Goal: Task Accomplishment & Management: Use online tool/utility

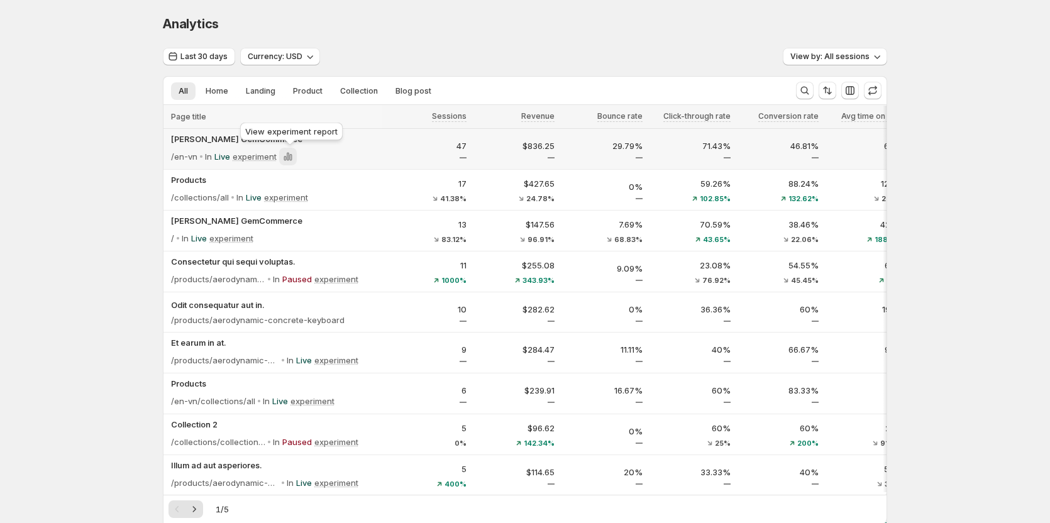
click at [294, 157] on icon at bounding box center [288, 156] width 13 height 13
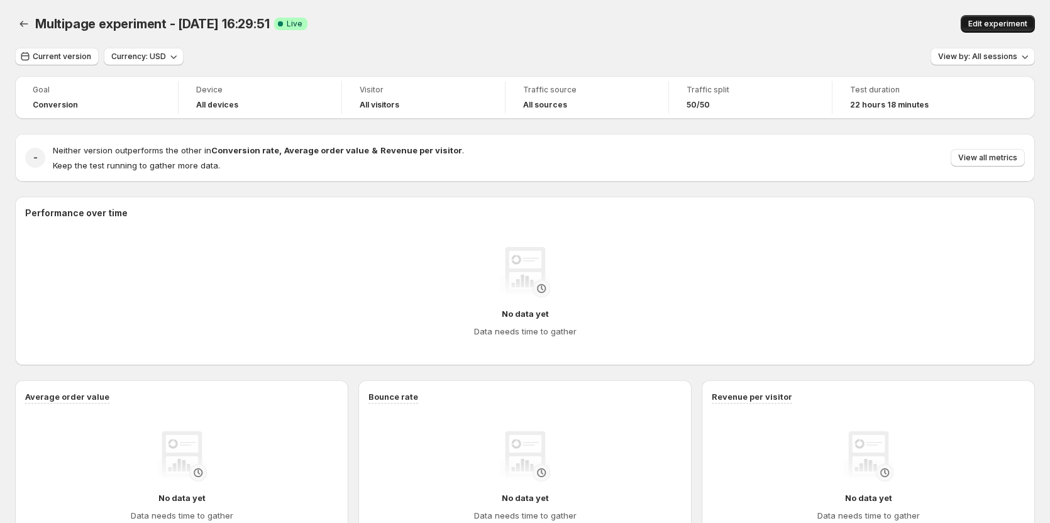
click at [991, 24] on span "Edit experiment" at bounding box center [997, 24] width 59 height 10
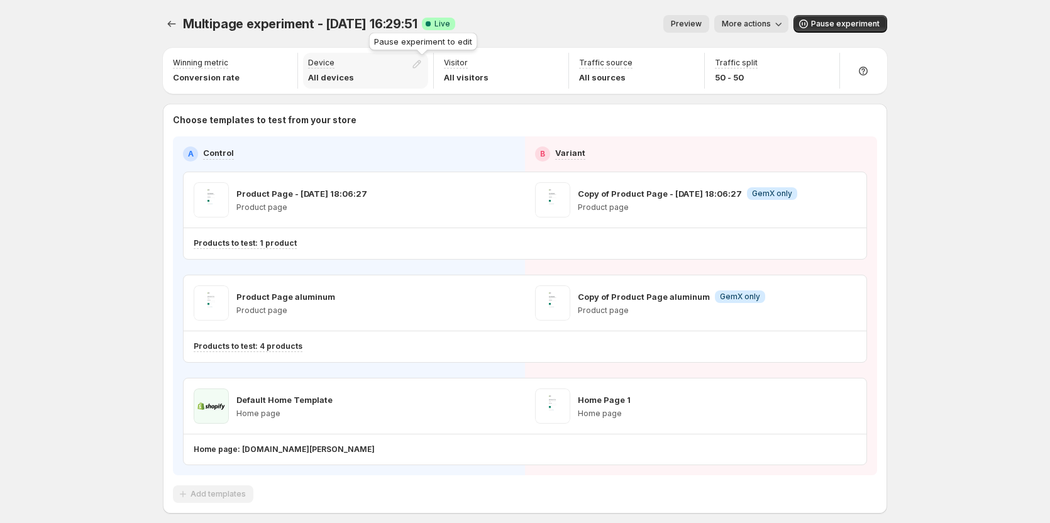
click at [420, 62] on div at bounding box center [419, 67] width 18 height 18
click at [178, 26] on icon "Experiments" at bounding box center [171, 24] width 13 height 13
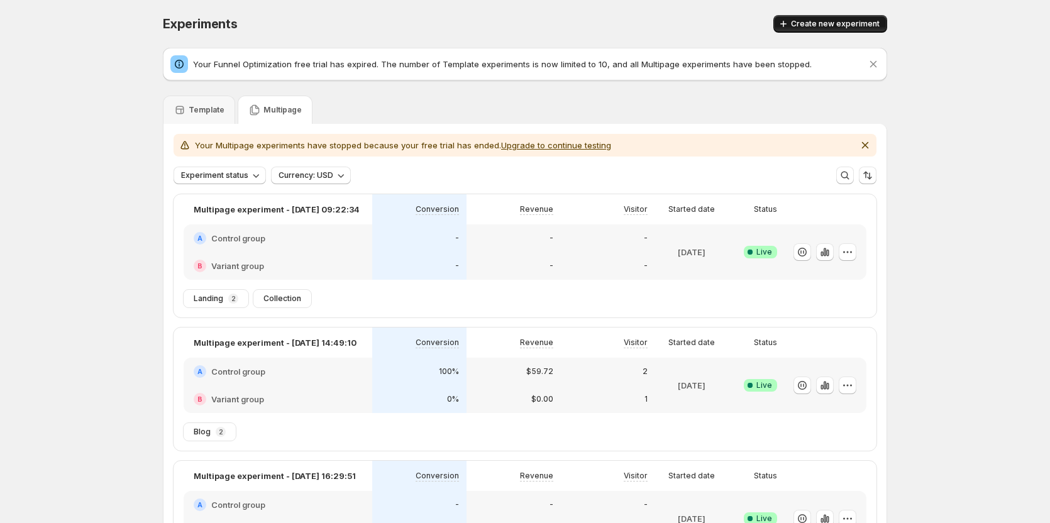
click at [826, 26] on span "Create new experiment" at bounding box center [835, 24] width 89 height 10
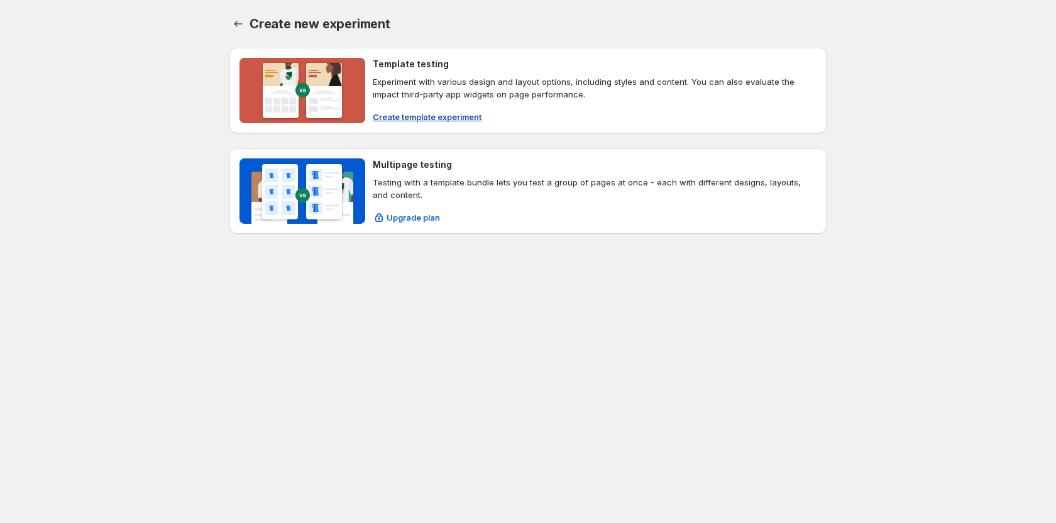
click at [405, 114] on span "Create template experiment" at bounding box center [427, 117] width 109 height 13
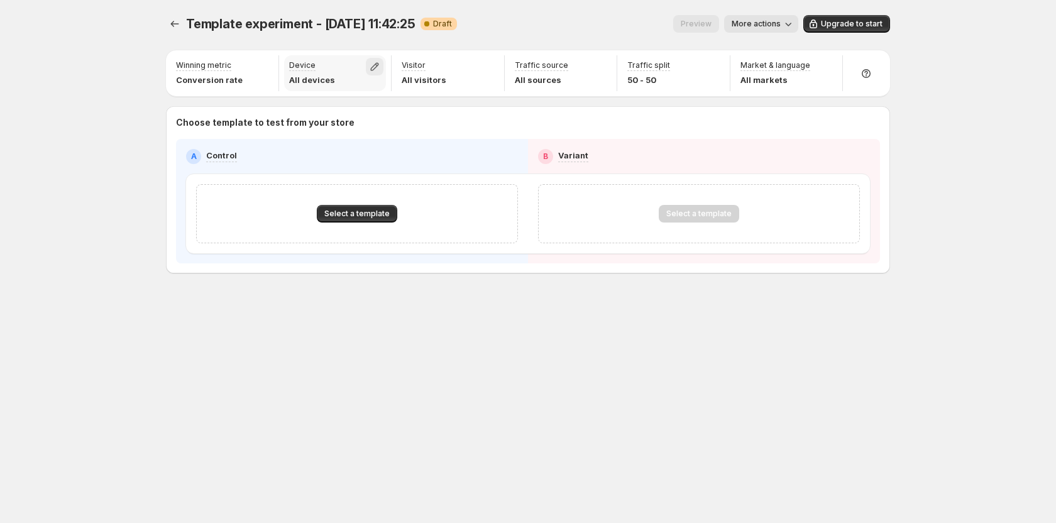
click at [378, 65] on icon "button" at bounding box center [375, 67] width 8 height 8
click at [224, 311] on div "Template experiment - Sep 18, 11:42:25. This page is ready Template experiment …" at bounding box center [528, 170] width 754 height 341
click at [605, 62] on icon "button" at bounding box center [600, 66] width 13 height 13
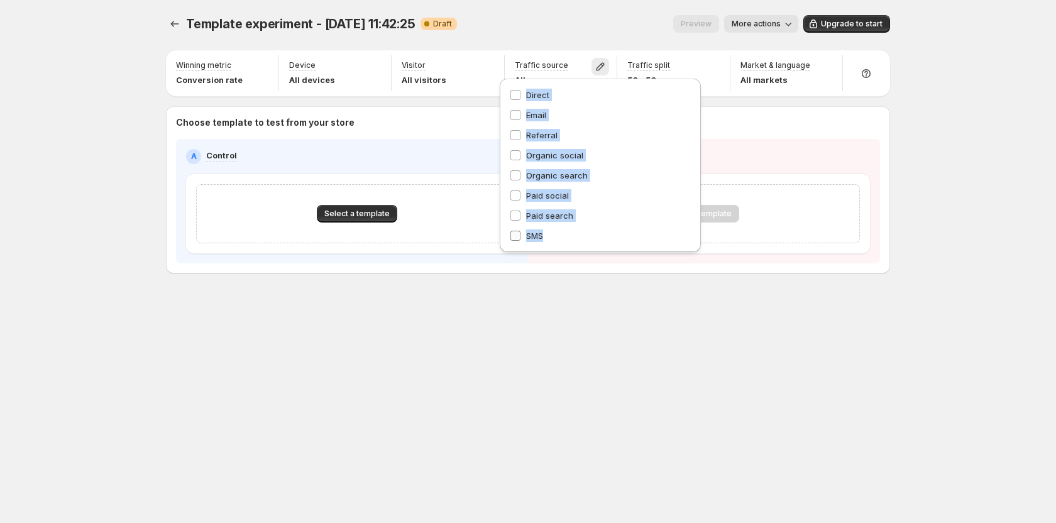
copy div "Direct Email Referral Organic social Organic search Paid social Paid search SMS"
drag, startPoint x: 524, startPoint y: 96, endPoint x: 571, endPoint y: 233, distance: 145.5
click at [571, 233] on div "Direct Email Referral Organic social Organic search Paid social Paid search SMS" at bounding box center [600, 165] width 181 height 153
click at [564, 317] on div "Template experiment - Sep 18, 11:42:25. This page is ready Template experiment …" at bounding box center [528, 170] width 754 height 341
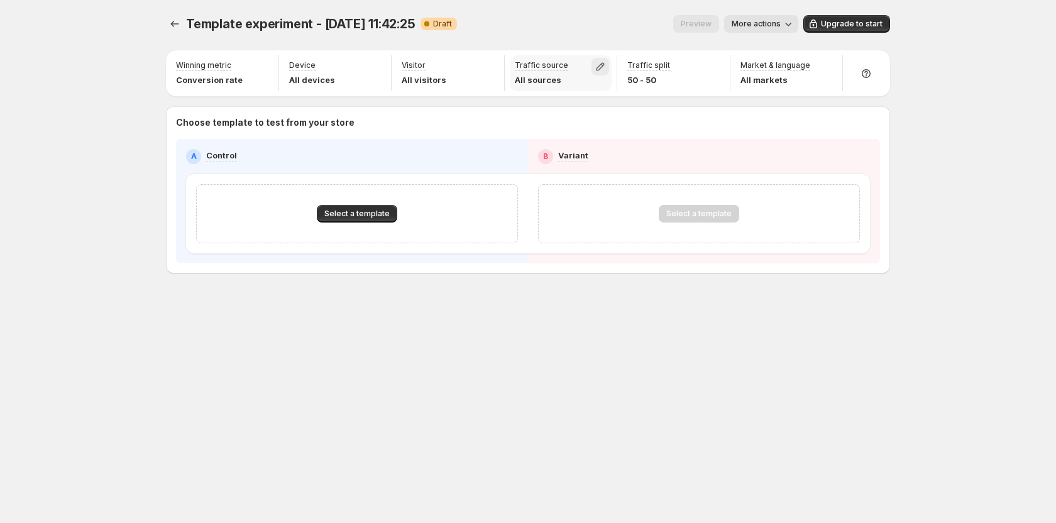
click at [595, 67] on icon "button" at bounding box center [600, 66] width 13 height 13
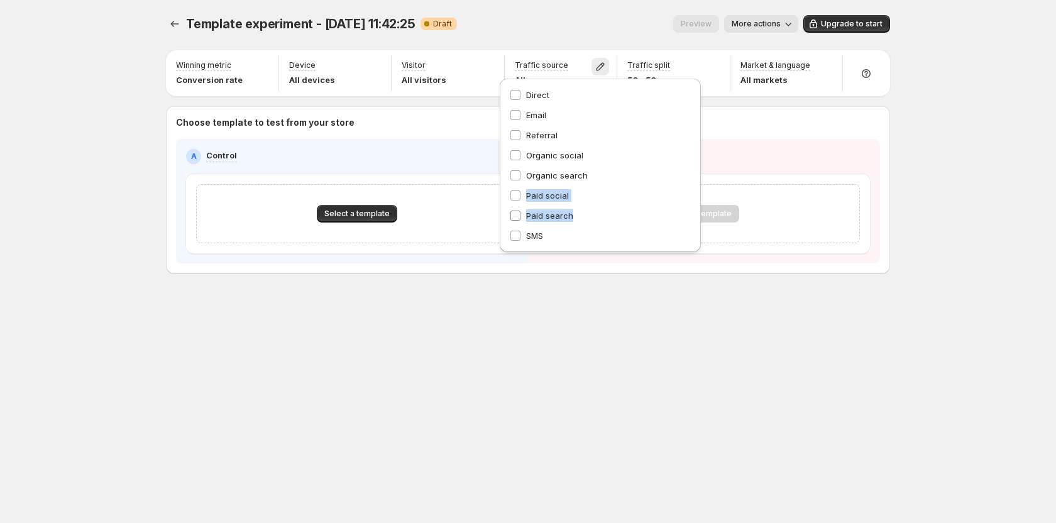
copy div "Paid social Paid search"
drag, startPoint x: 524, startPoint y: 194, endPoint x: 574, endPoint y: 217, distance: 55.4
click at [574, 217] on div "Direct Email Referral Organic social Organic search Paid social Paid search SMS" at bounding box center [600, 165] width 181 height 153
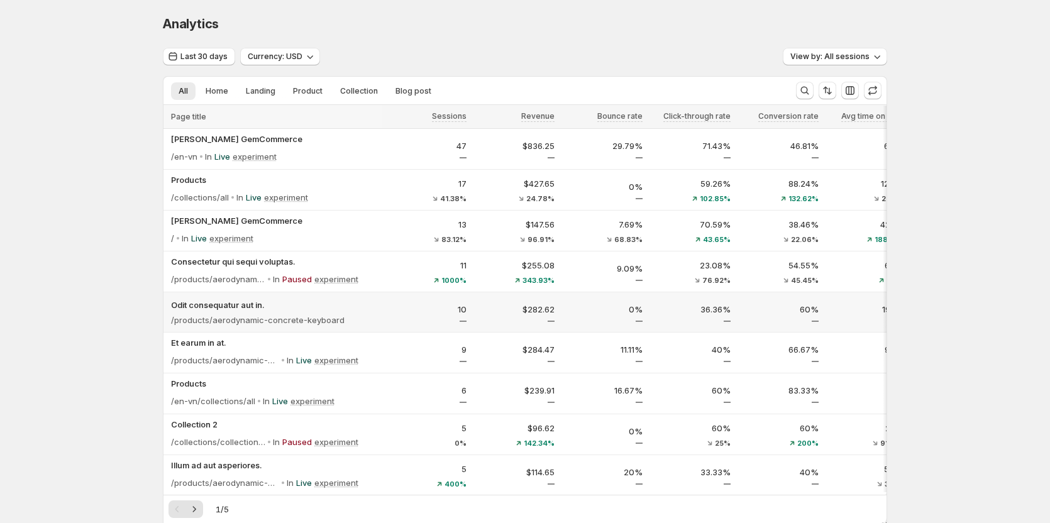
scroll to position [63, 0]
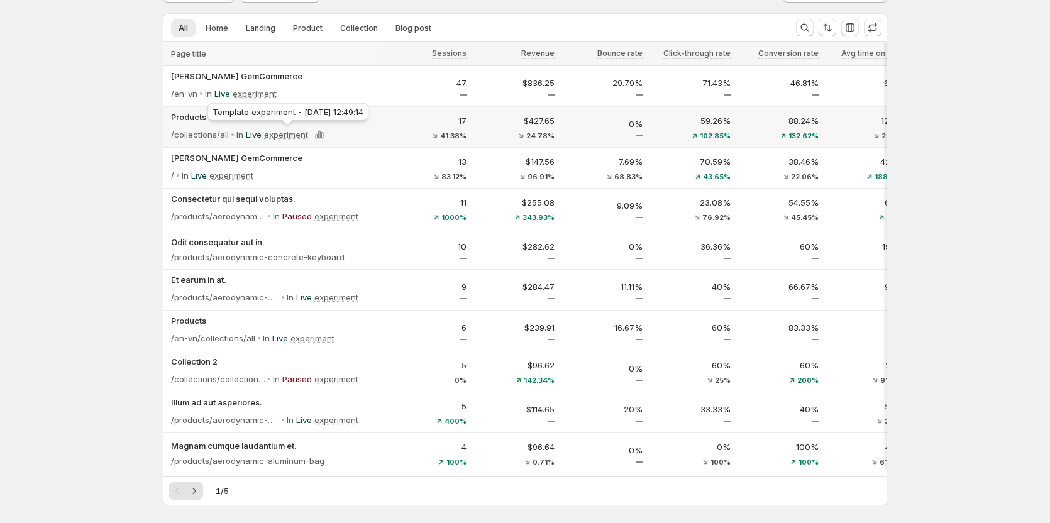
click at [297, 133] on p "experiment" at bounding box center [286, 134] width 44 height 13
click at [258, 134] on p "Live" at bounding box center [254, 134] width 16 height 13
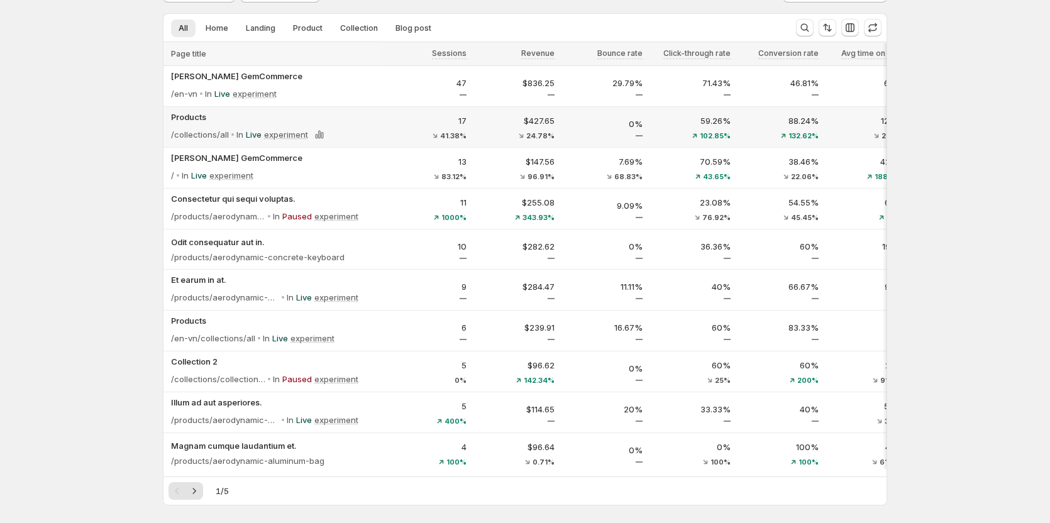
click at [258, 134] on p "Live" at bounding box center [254, 134] width 16 height 13
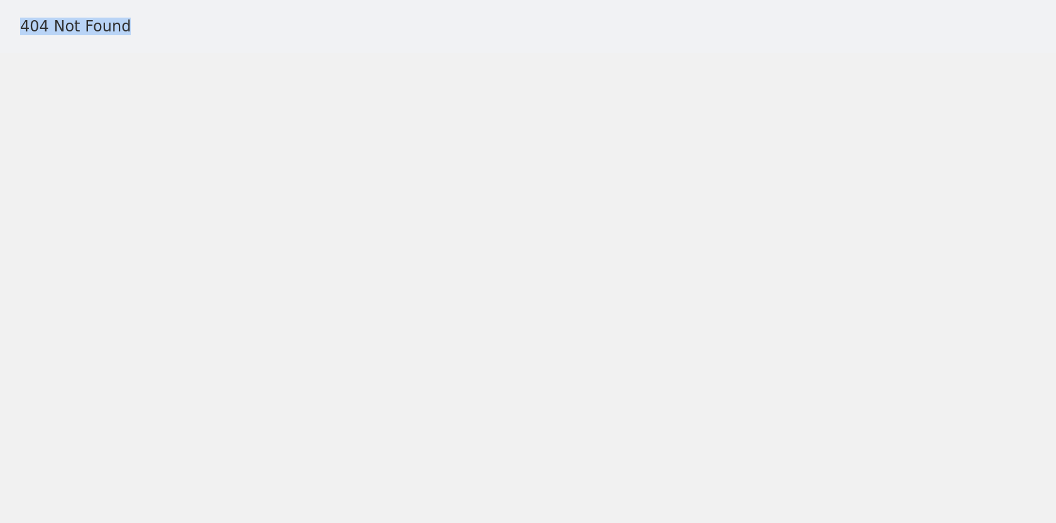
click at [258, 134] on body "404 Not Found" at bounding box center [528, 261] width 1056 height 523
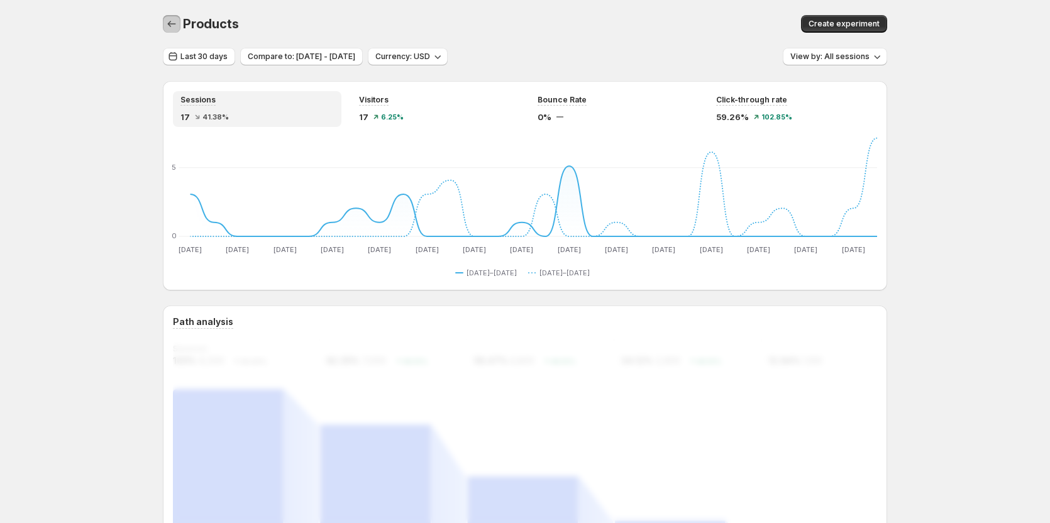
drag, startPoint x: 167, startPoint y: 23, endPoint x: 167, endPoint y: 190, distance: 167.2
click at [167, 23] on button "button" at bounding box center [172, 24] width 18 height 18
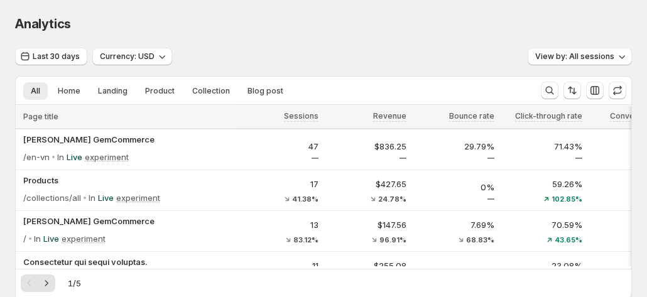
scroll to position [126, 0]
